Goal: Transaction & Acquisition: Download file/media

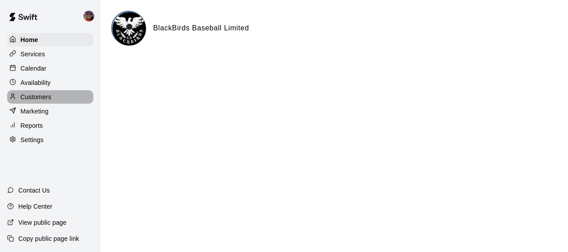
click at [48, 97] on p "Customers" at bounding box center [36, 96] width 31 height 9
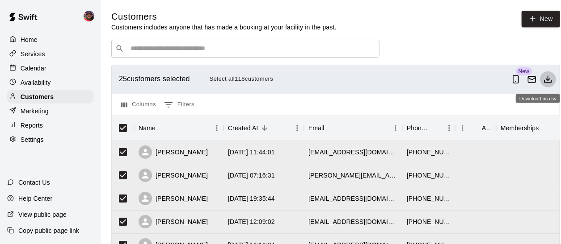
click at [552, 78] on icon "Download as csv" at bounding box center [547, 79] width 9 height 9
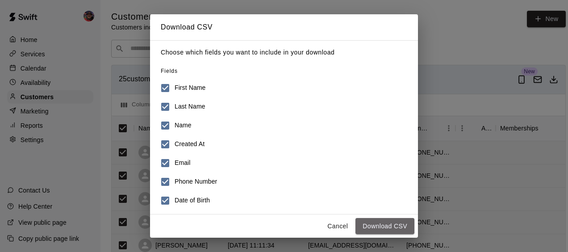
click at [390, 218] on button "Download CSV" at bounding box center [385, 226] width 59 height 17
click at [390, 222] on button "Download CSV" at bounding box center [385, 226] width 59 height 17
click at [334, 226] on button "Cancel" at bounding box center [337, 226] width 29 height 17
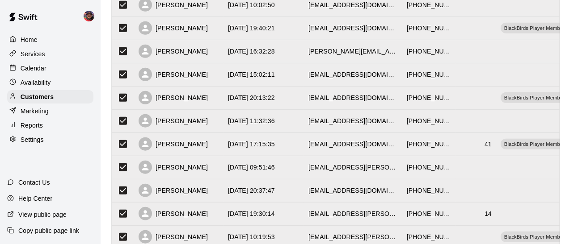
scroll to position [534, 0]
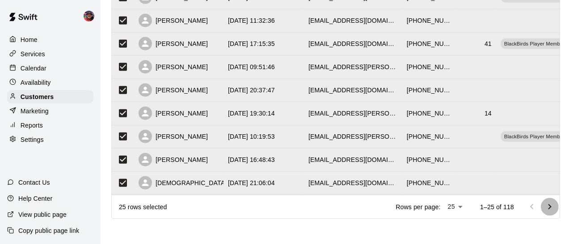
click at [554, 210] on icon "Go to next page" at bounding box center [549, 207] width 11 height 11
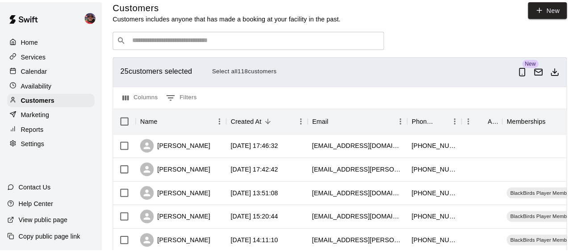
scroll to position [11, 0]
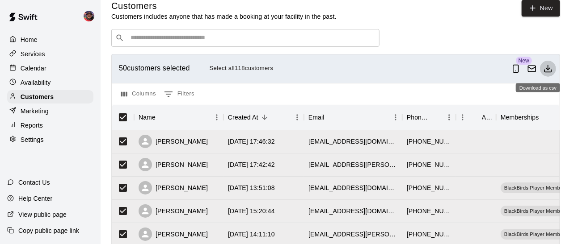
click at [552, 73] on icon "Download as csv" at bounding box center [547, 68] width 9 height 9
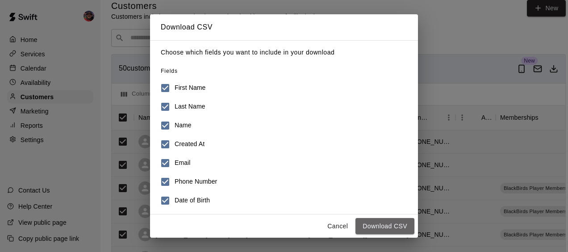
click at [395, 223] on button "Download CSV" at bounding box center [385, 226] width 59 height 17
click at [384, 223] on button "Download CSV" at bounding box center [385, 226] width 59 height 17
click at [335, 227] on button "Cancel" at bounding box center [337, 226] width 29 height 17
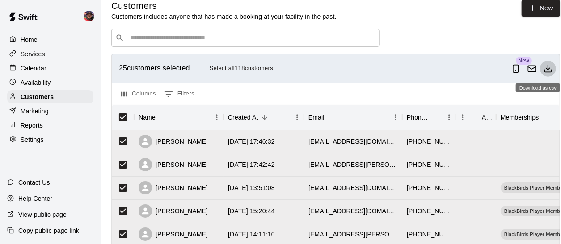
click at [552, 71] on icon "Download as csv" at bounding box center [547, 68] width 9 height 9
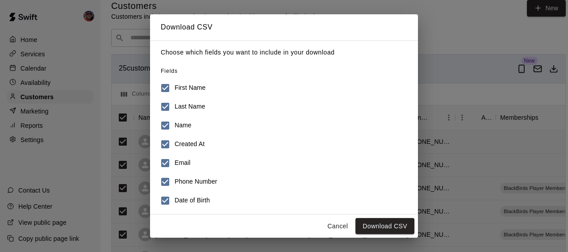
click at [394, 224] on button "Download CSV" at bounding box center [385, 226] width 59 height 17
click at [384, 230] on button "Download CSV" at bounding box center [385, 226] width 59 height 17
click at [382, 221] on button "Download CSV" at bounding box center [385, 226] width 59 height 17
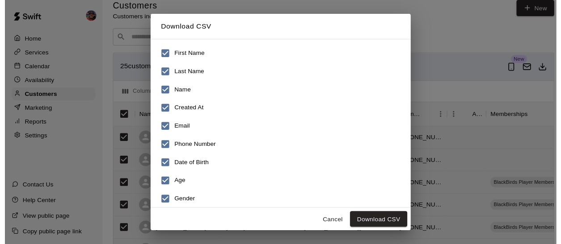
scroll to position [0, 0]
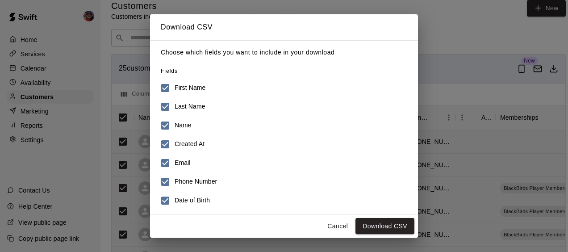
click at [379, 222] on button "Download CSV" at bounding box center [385, 226] width 59 height 17
click at [341, 224] on button "Cancel" at bounding box center [337, 226] width 29 height 17
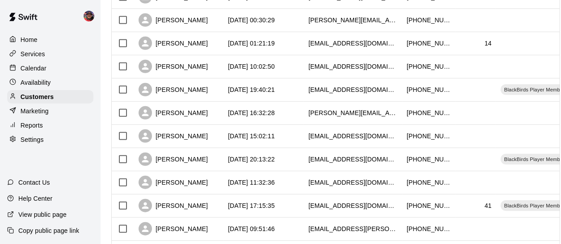
scroll to position [534, 0]
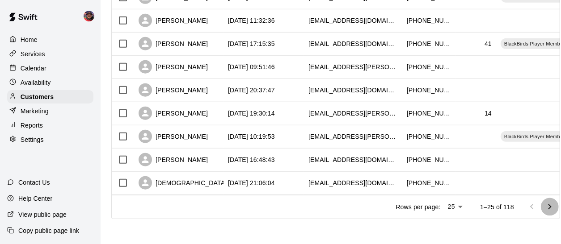
click at [551, 209] on icon "Go to next page" at bounding box center [549, 206] width 3 height 5
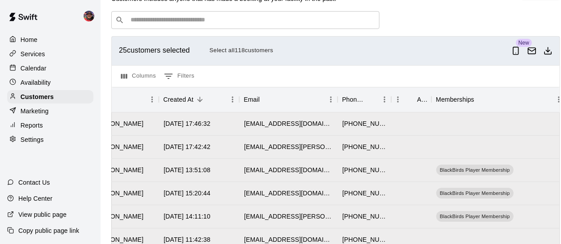
scroll to position [26, 0]
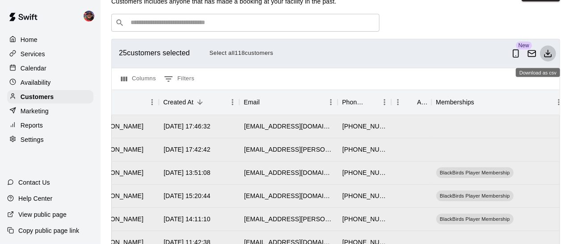
click at [552, 54] on icon "Download as csv" at bounding box center [547, 53] width 9 height 9
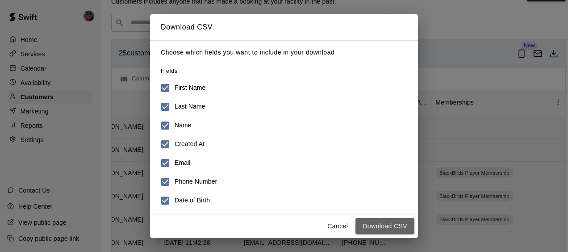
click at [380, 224] on button "Download CSV" at bounding box center [385, 226] width 59 height 17
click at [332, 223] on button "Cancel" at bounding box center [337, 226] width 29 height 17
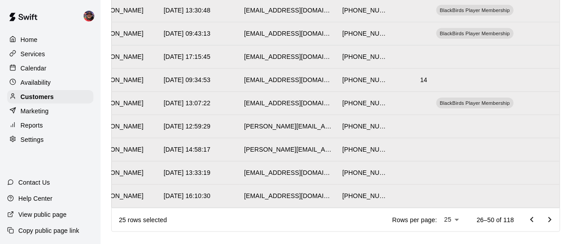
scroll to position [534, 0]
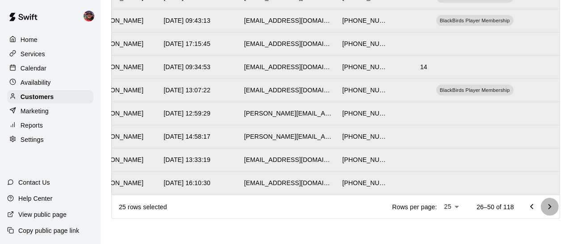
click at [551, 208] on icon "Go to next page" at bounding box center [549, 206] width 3 height 5
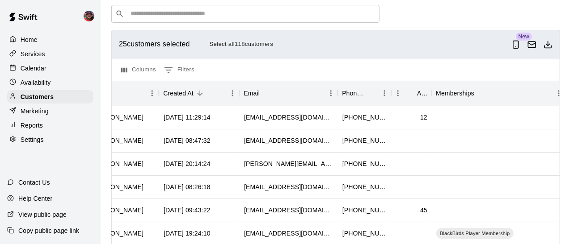
scroll to position [34, 0]
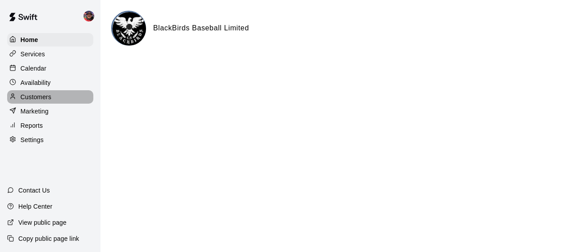
click at [42, 101] on p "Customers" at bounding box center [36, 96] width 31 height 9
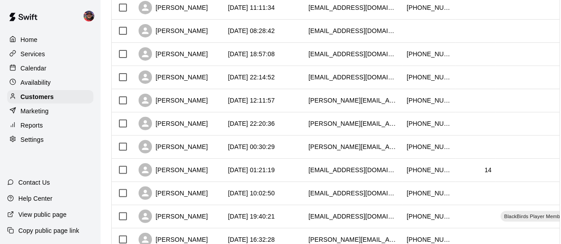
scroll to position [534, 0]
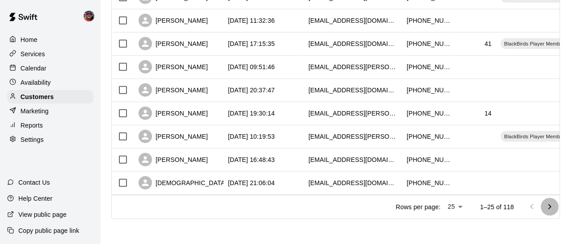
click at [555, 210] on icon "Go to next page" at bounding box center [549, 207] width 11 height 11
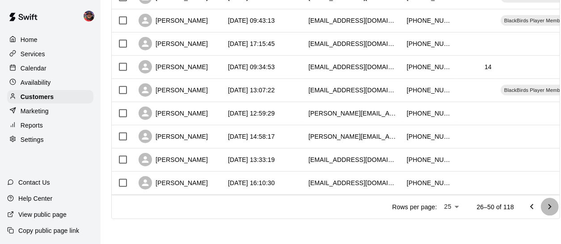
click at [555, 210] on icon "Go to next page" at bounding box center [549, 207] width 11 height 11
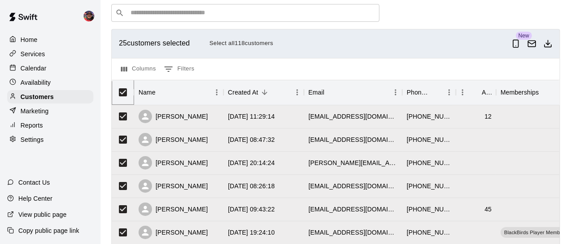
scroll to position [24, 0]
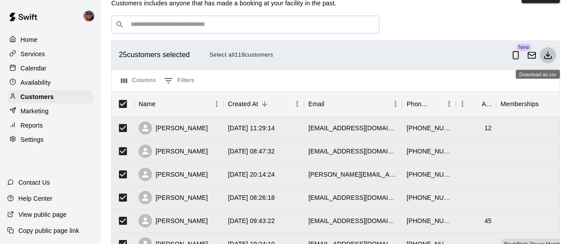
click at [552, 56] on icon "Download as csv" at bounding box center [547, 55] width 9 height 9
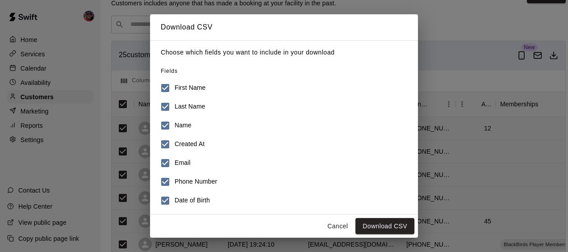
click at [384, 226] on button "Download CSV" at bounding box center [385, 226] width 59 height 17
click at [332, 224] on button "Cancel" at bounding box center [337, 226] width 29 height 17
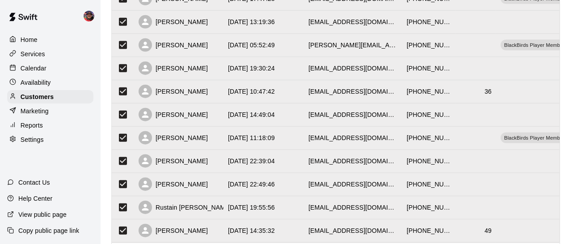
scroll to position [534, 0]
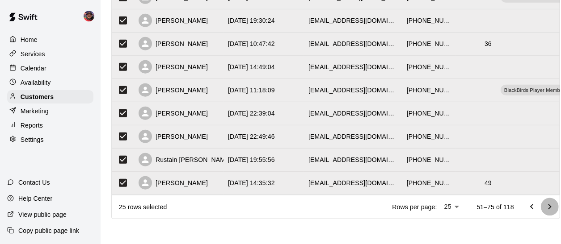
click at [555, 206] on icon "Go to next page" at bounding box center [549, 207] width 11 height 11
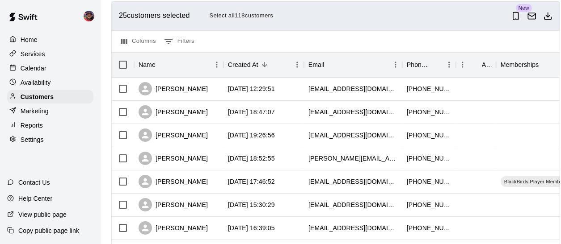
scroll to position [29, 0]
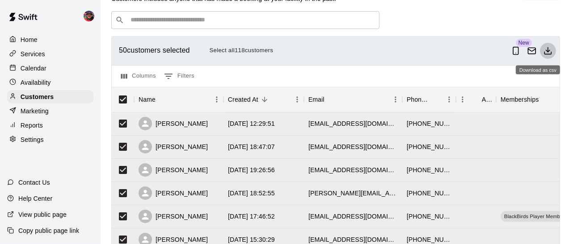
click at [552, 50] on icon "Download as csv" at bounding box center [547, 50] width 9 height 9
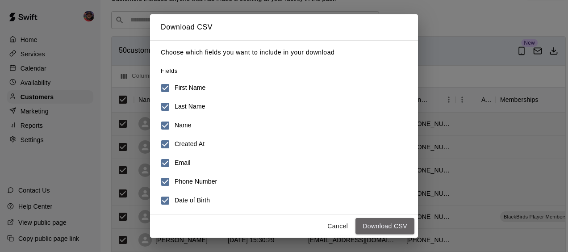
click at [383, 225] on button "Download CSV" at bounding box center [385, 226] width 59 height 17
click at [334, 222] on button "Cancel" at bounding box center [337, 226] width 29 height 17
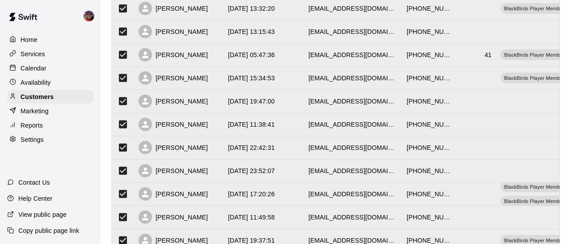
scroll to position [534, 0]
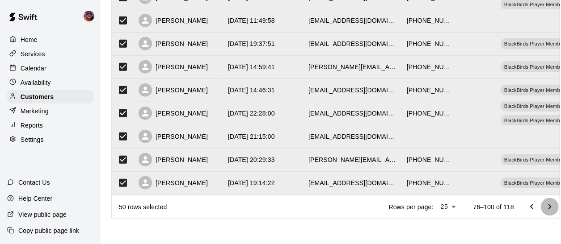
click at [554, 208] on icon "Go to next page" at bounding box center [549, 207] width 11 height 11
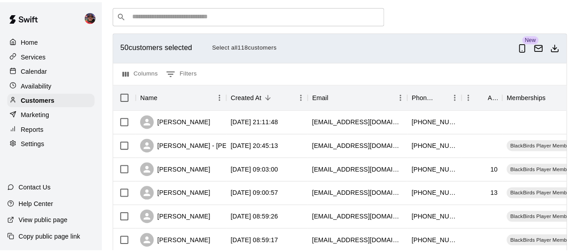
scroll to position [29, 0]
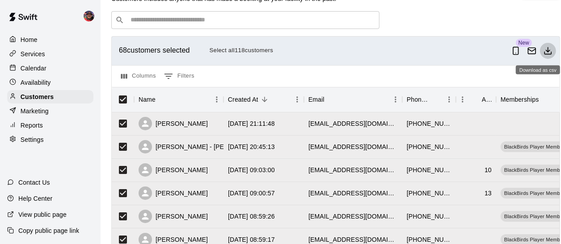
click at [549, 50] on polyline "Download as csv" at bounding box center [548, 51] width 4 height 2
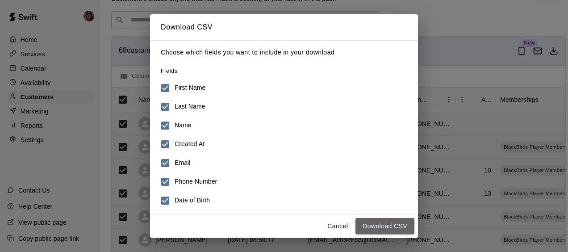
click at [391, 221] on button "Download CSV" at bounding box center [385, 226] width 59 height 17
